Goal: Information Seeking & Learning: Check status

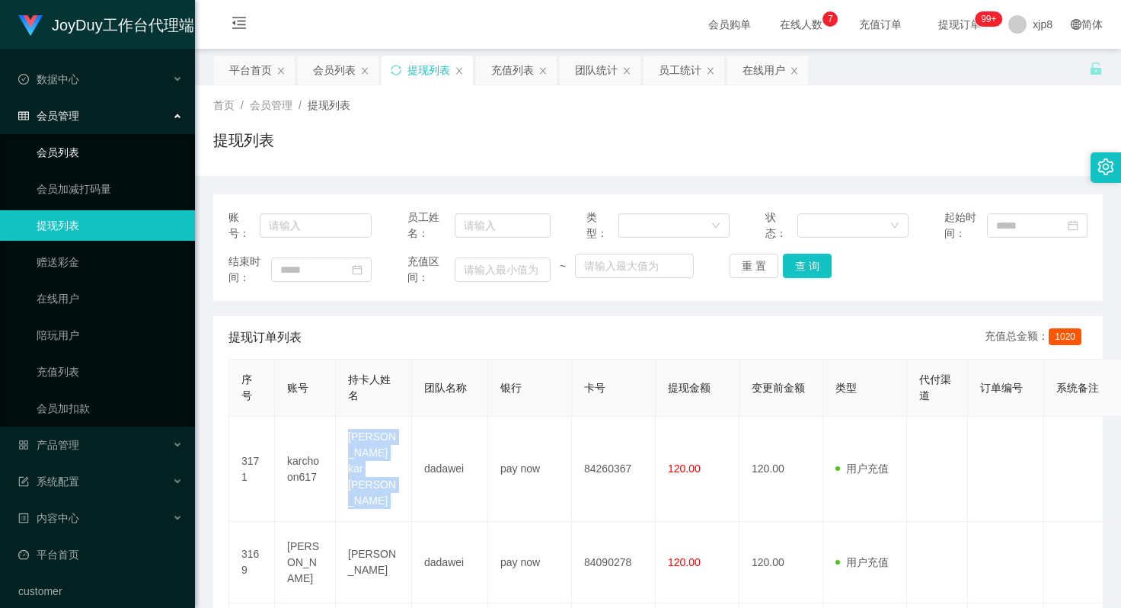
click at [88, 143] on link "会员列表" at bounding box center [110, 152] width 146 height 30
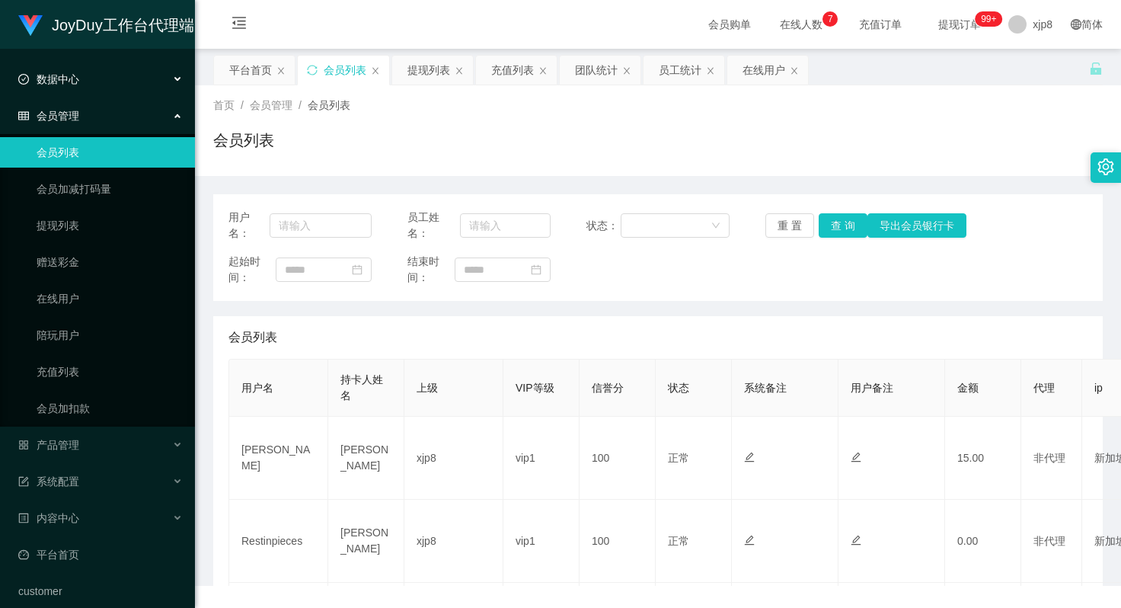
click at [130, 88] on div "数据中心" at bounding box center [97, 79] width 195 height 30
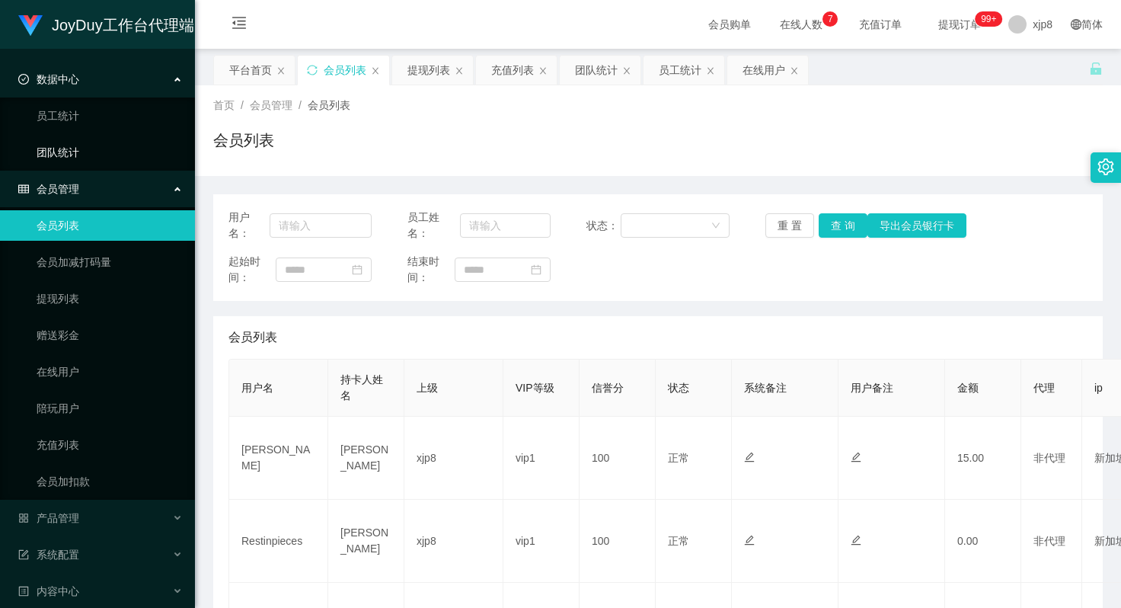
click at [75, 152] on link "团队统计" at bounding box center [110, 152] width 146 height 30
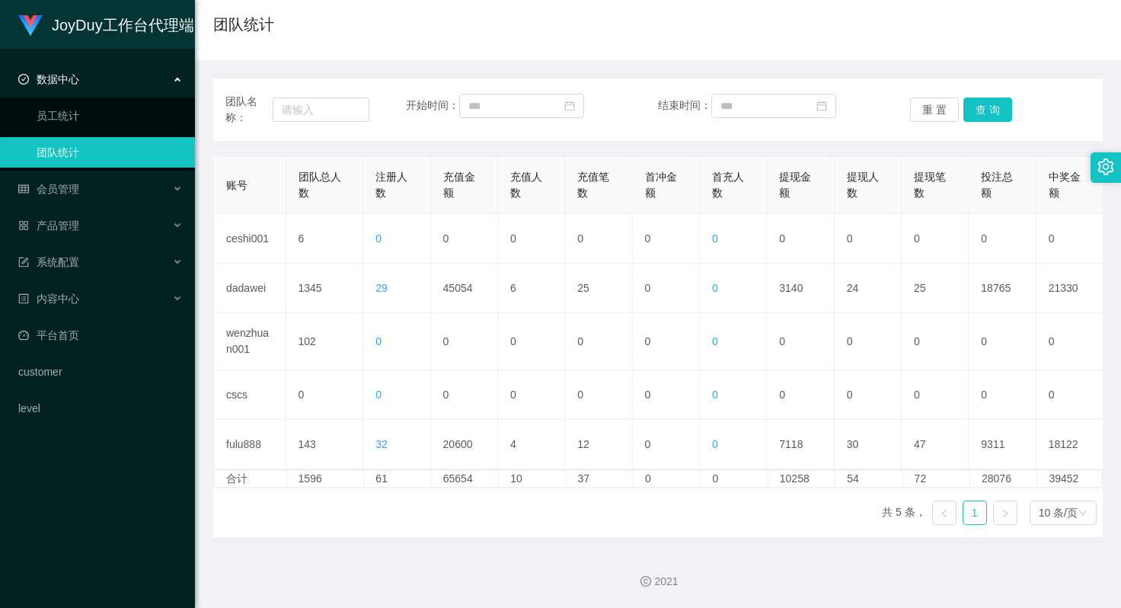
scroll to position [51, 0]
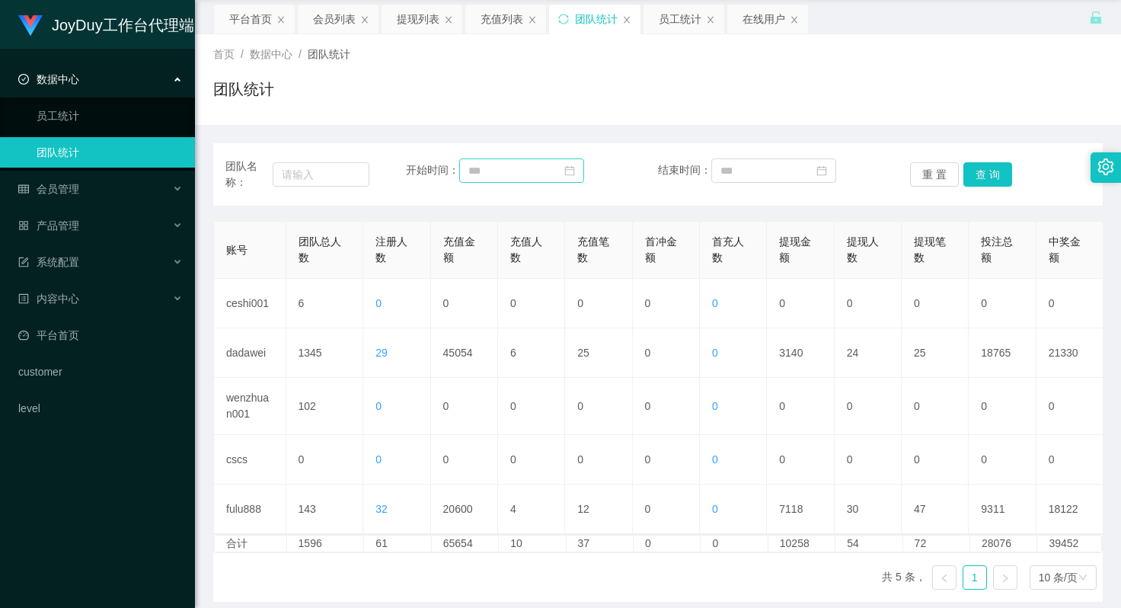
click at [575, 172] on icon "图标: calendar" at bounding box center [569, 170] width 11 height 11
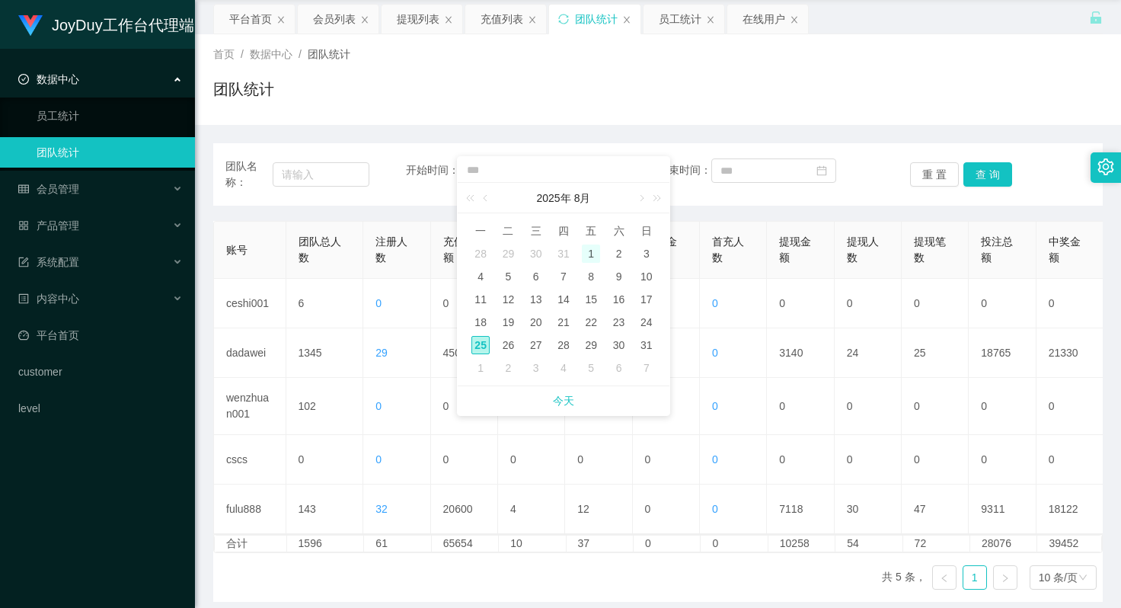
click at [593, 257] on div "1" at bounding box center [591, 253] width 18 height 18
type input "**********"
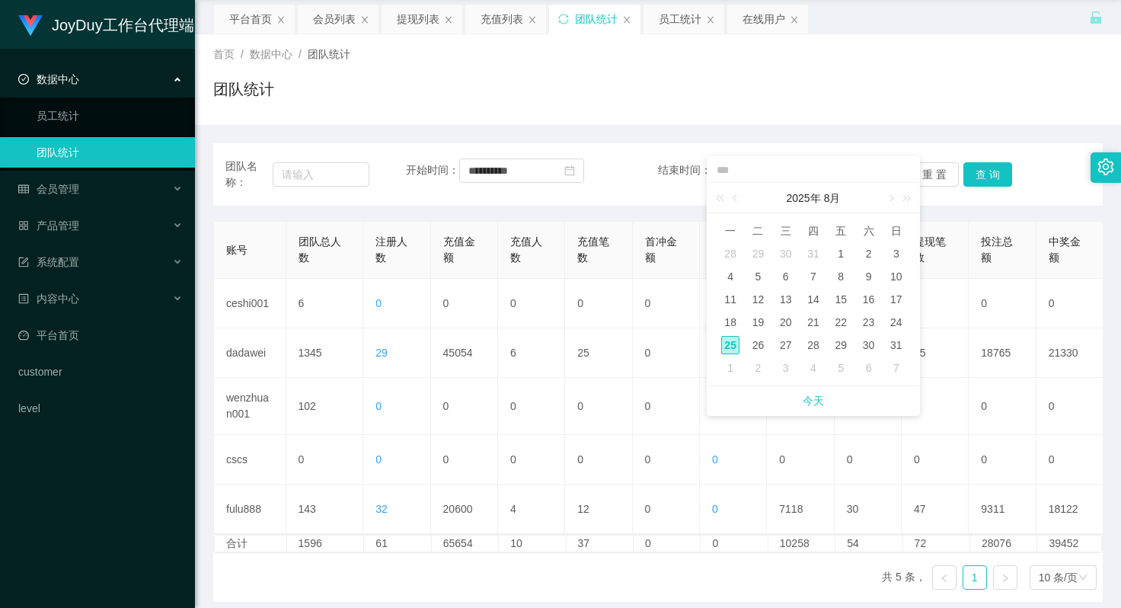
click at [735, 344] on div "25" at bounding box center [730, 345] width 18 height 18
type input "**********"
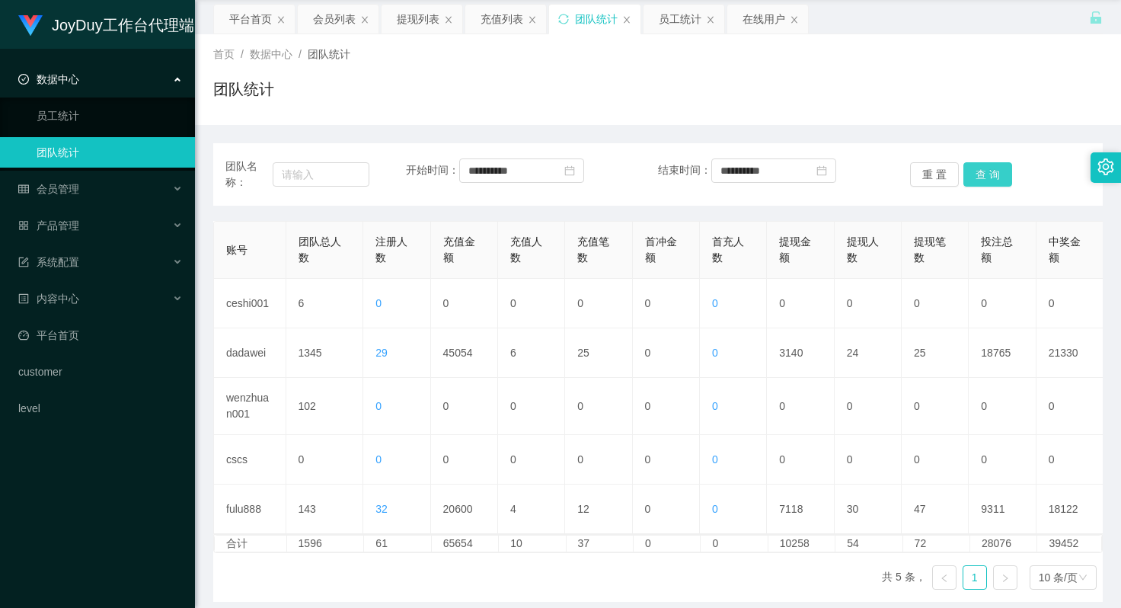
click at [978, 175] on button "查 询" at bounding box center [987, 174] width 49 height 24
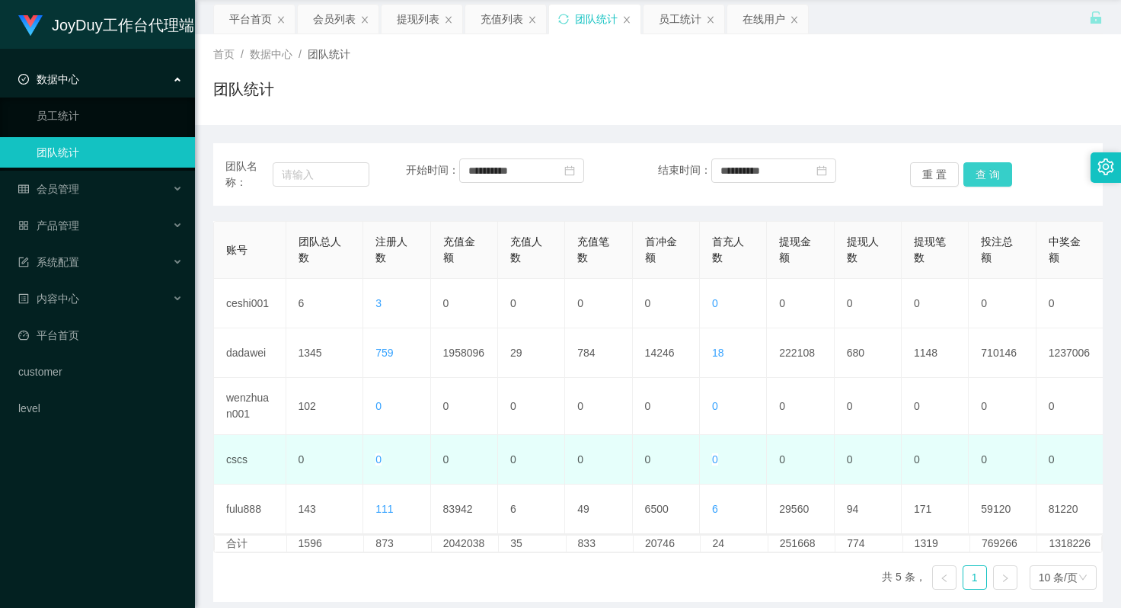
scroll to position [127, 0]
